Goal: Task Accomplishment & Management: Manage account settings

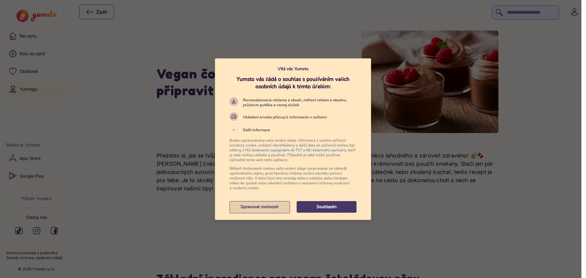
click at [269, 206] on p "Spravovat možnosti" at bounding box center [260, 207] width 60 height 6
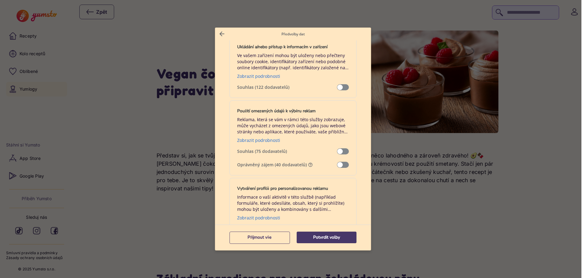
scroll to position [61, 0]
click at [337, 162] on span "Správa dat" at bounding box center [343, 164] width 12 height 6
click at [337, 166] on span "Správa dat" at bounding box center [343, 164] width 12 height 6
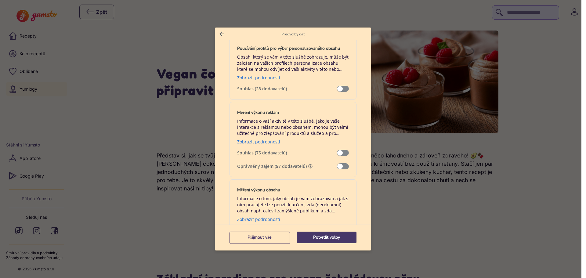
scroll to position [427, 0]
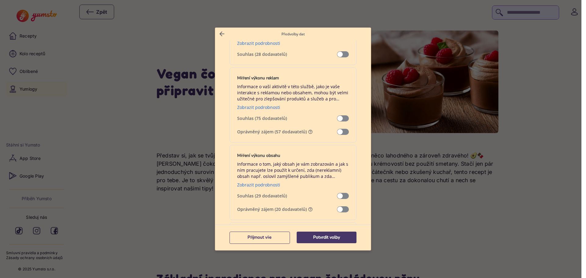
drag, startPoint x: 337, startPoint y: 134, endPoint x: 345, endPoint y: 140, distance: 9.9
click at [337, 135] on span "Správa dat" at bounding box center [343, 132] width 12 height 6
click at [340, 211] on span "Správa dat" at bounding box center [343, 209] width 12 height 6
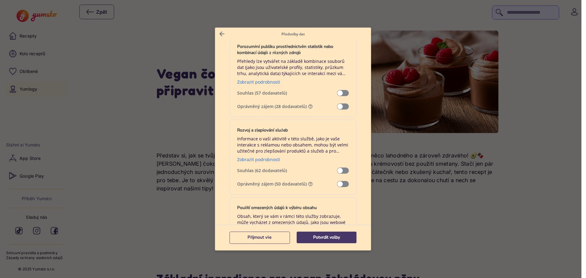
scroll to position [641, 0]
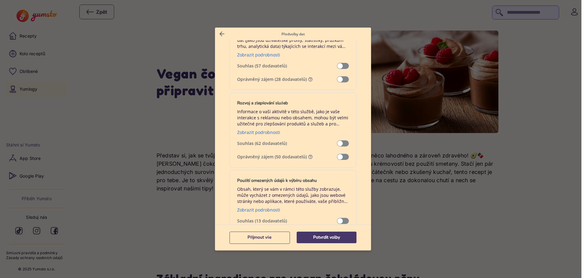
click at [342, 80] on span "Správa dat" at bounding box center [343, 79] width 12 height 6
click at [339, 158] on span "Správa dat" at bounding box center [343, 157] width 12 height 6
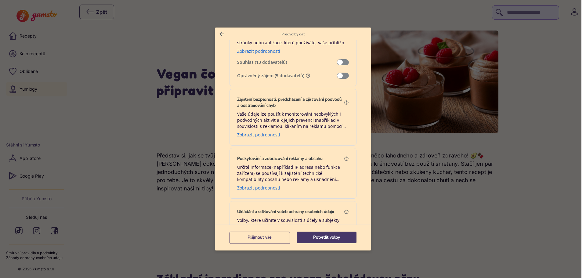
scroll to position [824, 0]
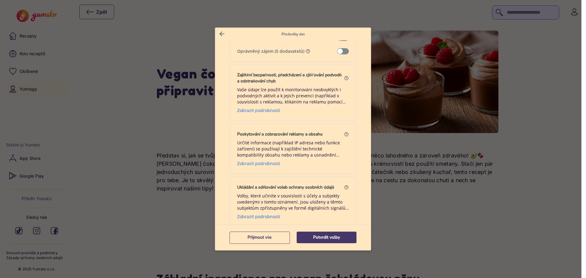
click at [339, 52] on span "Správa dat" at bounding box center [343, 51] width 12 height 6
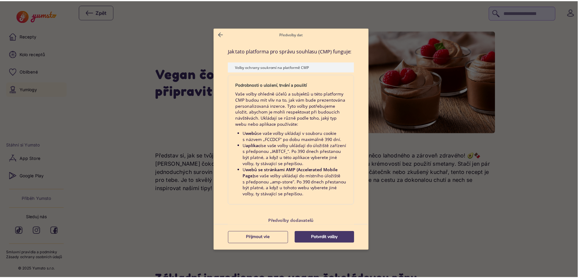
scroll to position [1251, 0]
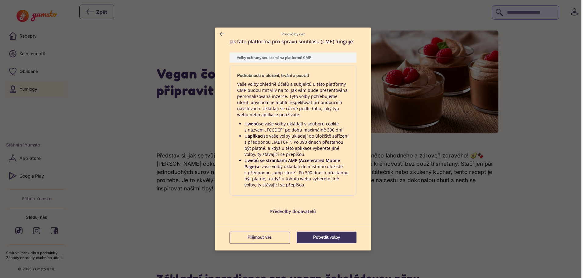
click at [333, 238] on p "Potvrdit volby" at bounding box center [327, 237] width 60 height 6
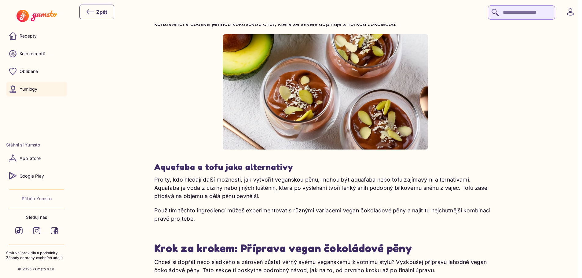
scroll to position [611, 0]
